Goal: Information Seeking & Learning: Learn about a topic

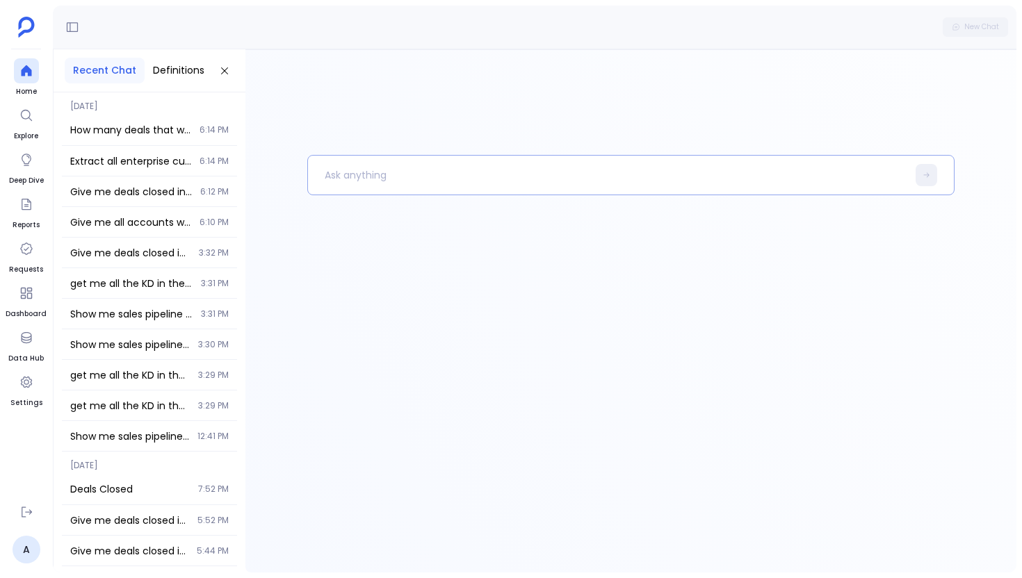
click at [423, 167] on p at bounding box center [607, 175] width 599 height 36
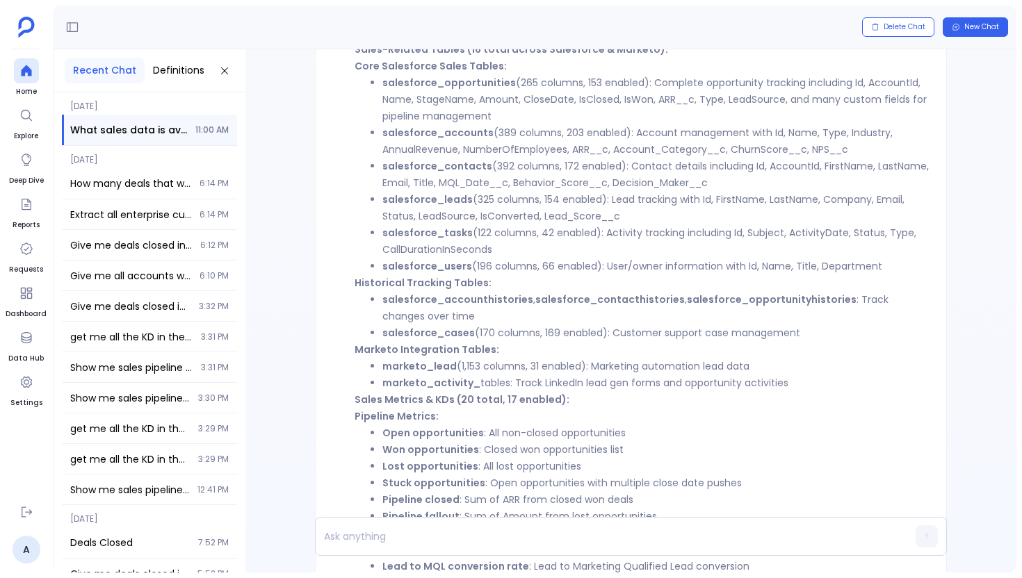
scroll to position [-265, 0]
click at [476, 366] on li "marketo_lead (1,153 columns, 31 enabled): Marketing automation lead data" at bounding box center [655, 364] width 547 height 17
copy li "1,153"
click at [412, 367] on strong "marketo_lead" at bounding box center [419, 364] width 74 height 14
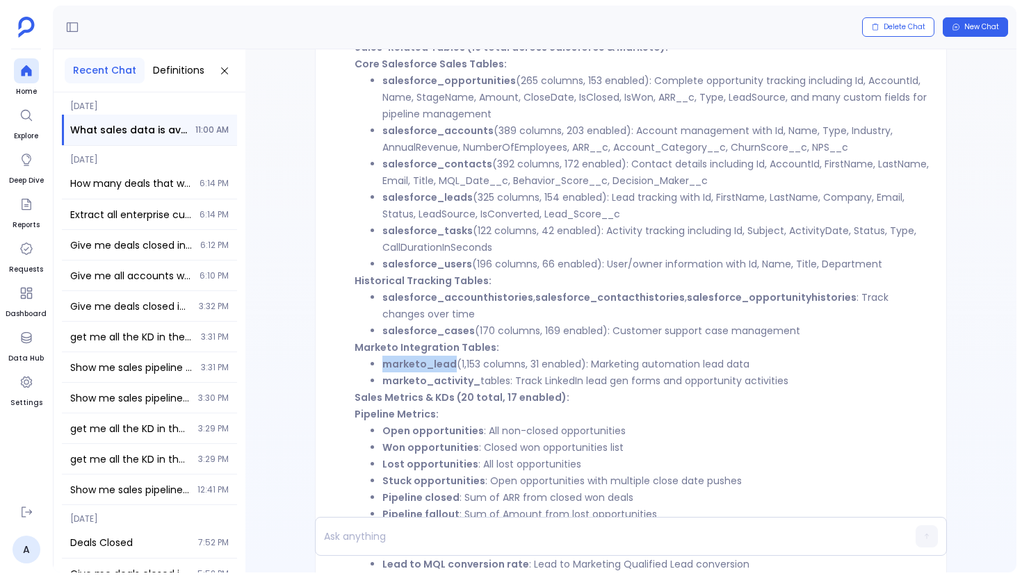
click at [412, 367] on strong "marketo_lead" at bounding box center [419, 364] width 74 height 14
click at [32, 349] on div at bounding box center [26, 337] width 25 height 25
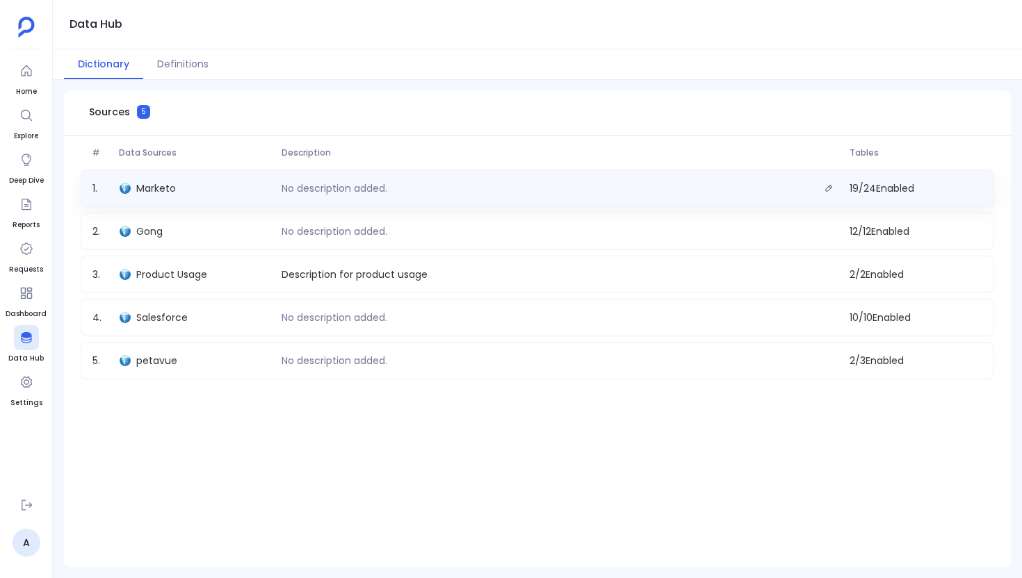
click at [195, 184] on div "Marketo" at bounding box center [195, 188] width 162 height 19
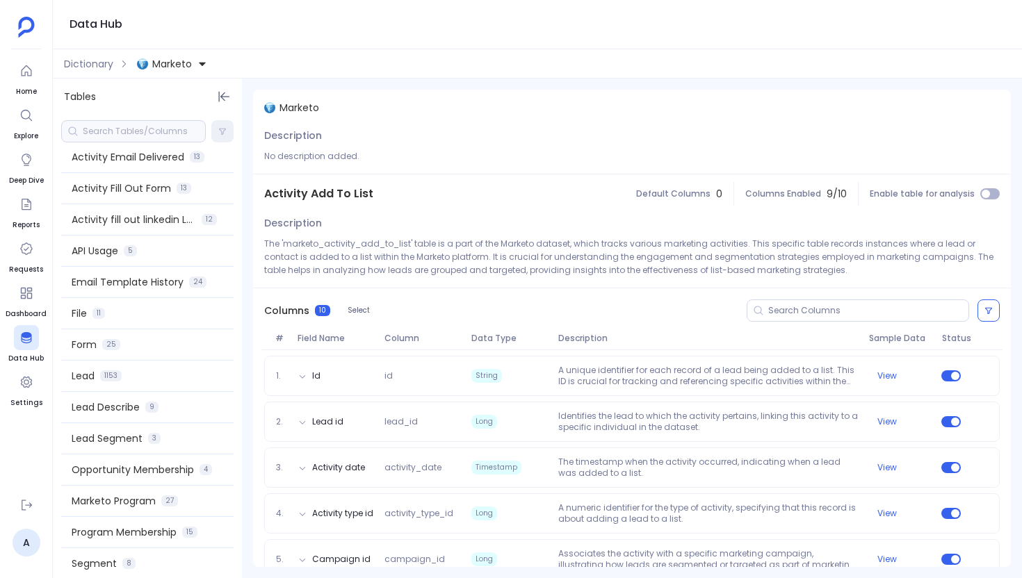
scroll to position [332, 0]
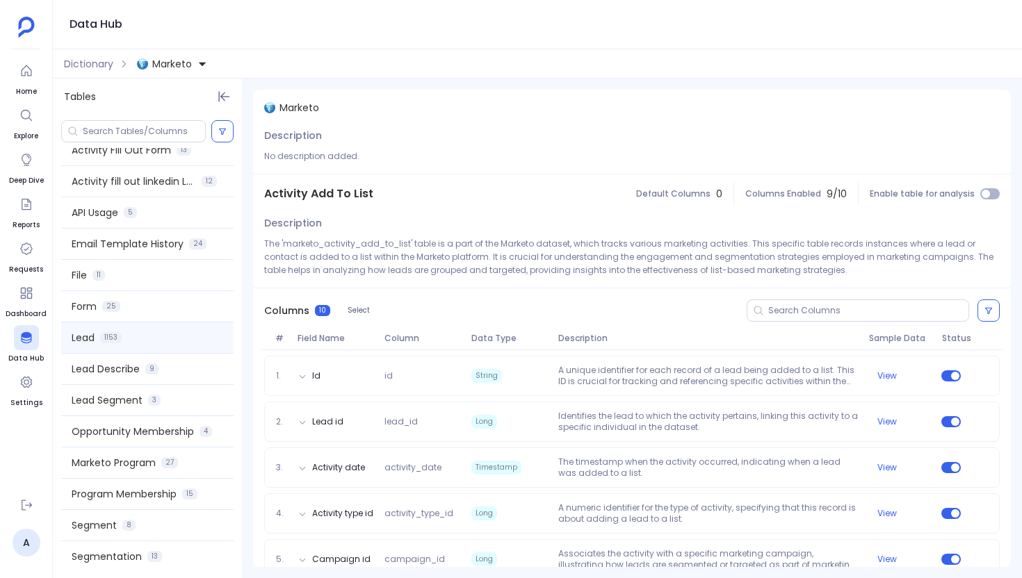
click at [163, 341] on div "Lead 1153" at bounding box center [147, 338] width 172 height 31
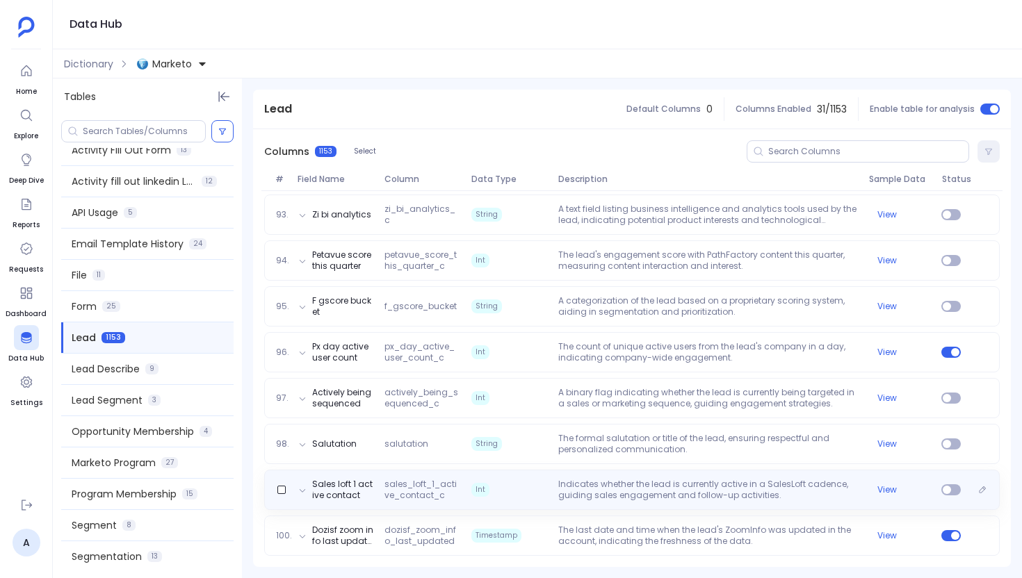
scroll to position [4676, 0]
